Goal: Check status: Verify the current state of an ongoing process or item

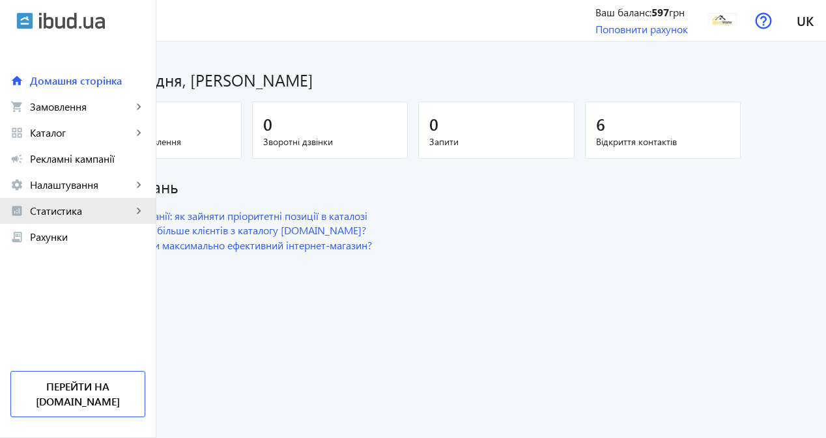
click at [57, 210] on span "Статистика" at bounding box center [81, 211] width 102 height 13
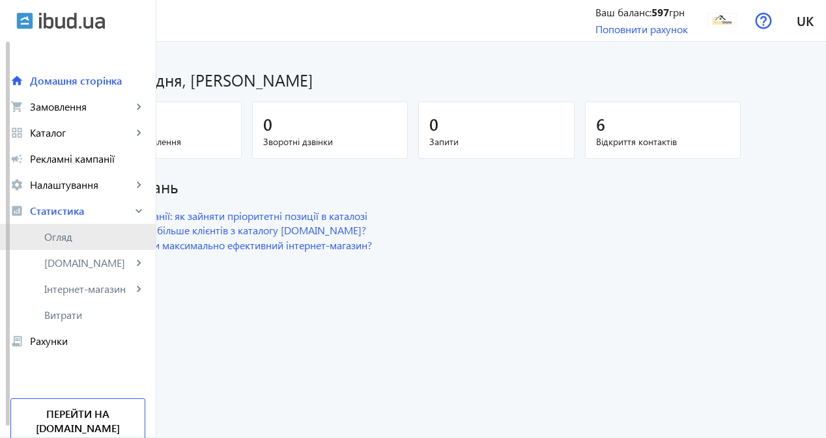
click at [62, 234] on span "Огляд" at bounding box center [94, 237] width 101 height 13
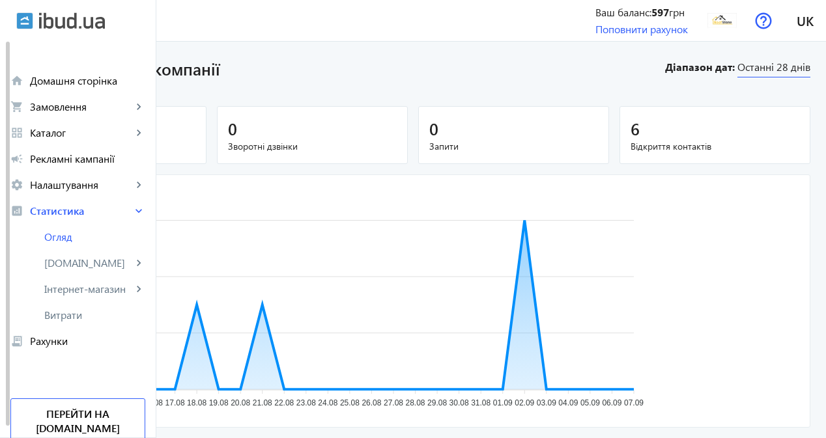
click at [757, 70] on span "Останні 28 днів" at bounding box center [773, 69] width 73 height 18
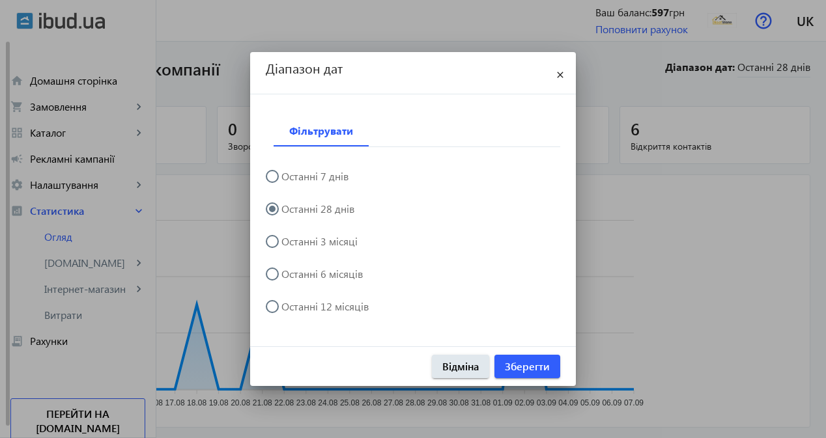
click at [324, 241] on label "Останні 3 місяці" at bounding box center [318, 241] width 79 height 10
click at [292, 241] on input "Останні 3 місяці" at bounding box center [279, 248] width 26 height 26
radio input "true"
click at [528, 363] on span "Зберегти" at bounding box center [527, 367] width 45 height 14
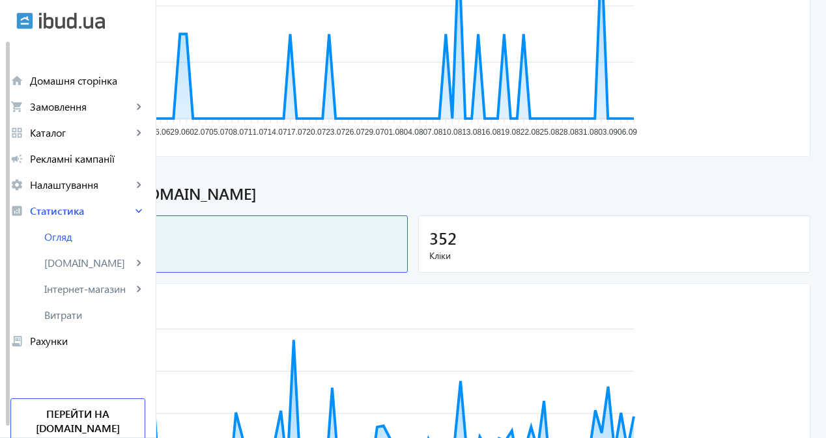
scroll to position [326, 0]
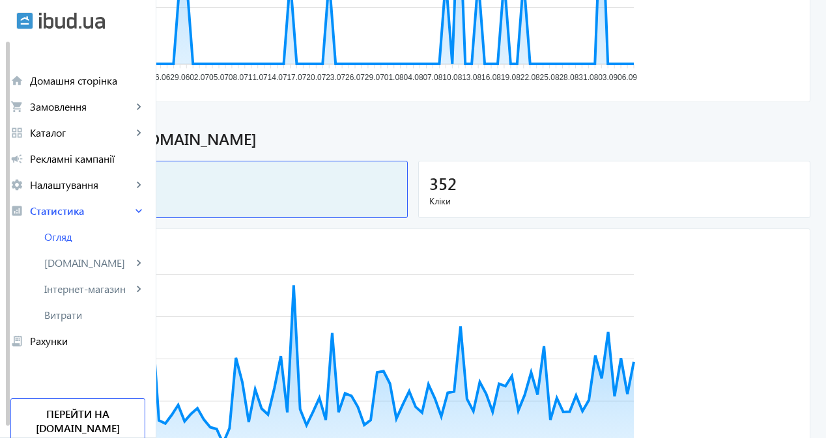
click at [590, 181] on div "352" at bounding box center [614, 183] width 370 height 23
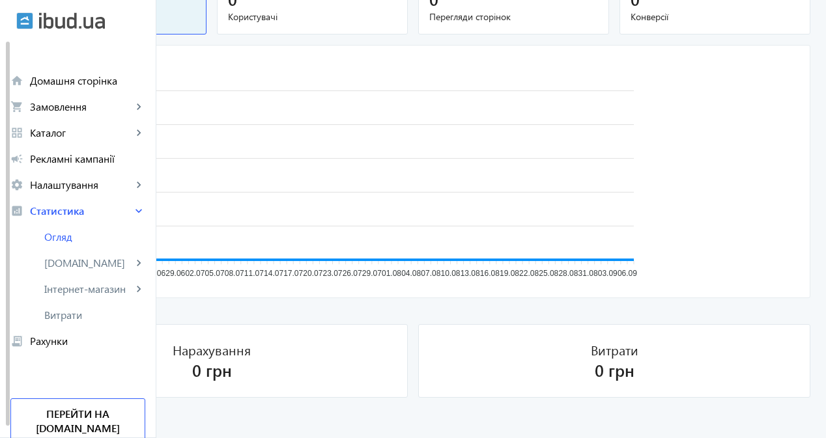
scroll to position [903, 0]
